Goal: Check status: Check status

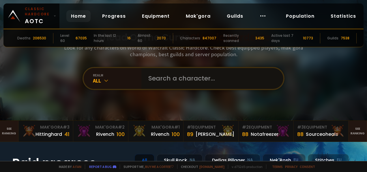
click at [203, 80] on input "text" at bounding box center [211, 78] width 132 height 21
type input "Irelix"
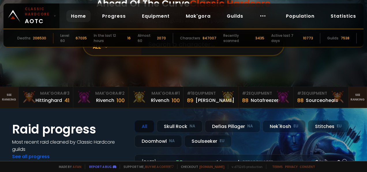
scroll to position [34, 0]
click at [101, 53] on div "realm All" at bounding box center [113, 44] width 58 height 21
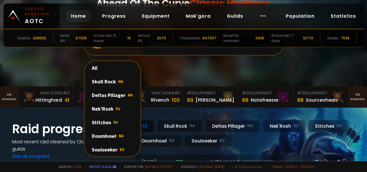
click at [122, 134] on div "Doomhowl NA" at bounding box center [112, 136] width 55 height 14
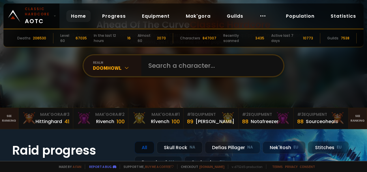
scroll to position [10, 0]
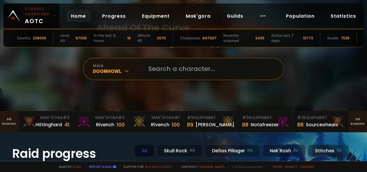
click at [174, 65] on input "text" at bounding box center [211, 68] width 132 height 21
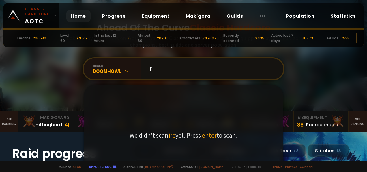
type input "i"
type input "L"
type input "Ireliax"
click at [218, 135] on span "enter" at bounding box center [214, 135] width 15 height 8
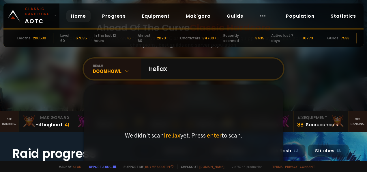
click at [218, 135] on span "enter" at bounding box center [214, 135] width 15 height 8
click at [230, 71] on input "Ireliax" at bounding box center [211, 68] width 132 height 21
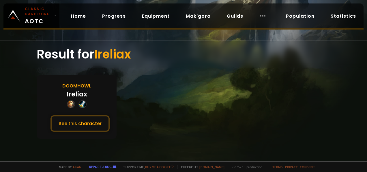
click at [94, 124] on button "See this character" at bounding box center [80, 123] width 59 height 16
